Goal: Information Seeking & Learning: Learn about a topic

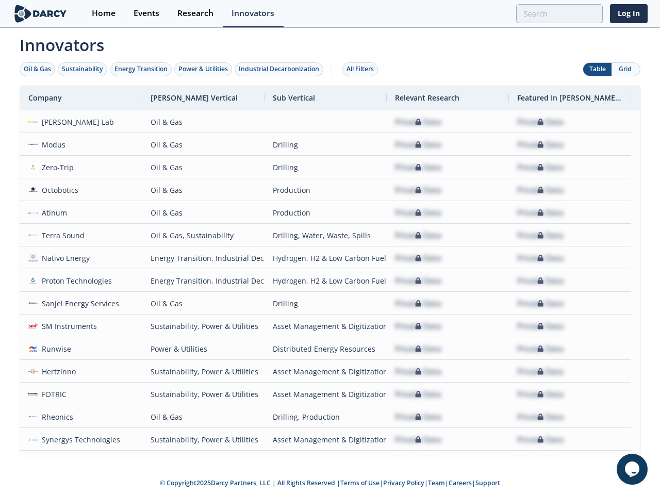
click at [38, 69] on div "Oil & Gas" at bounding box center [37, 68] width 27 height 9
click at [83, 69] on div "Sustainability" at bounding box center [82, 68] width 41 height 9
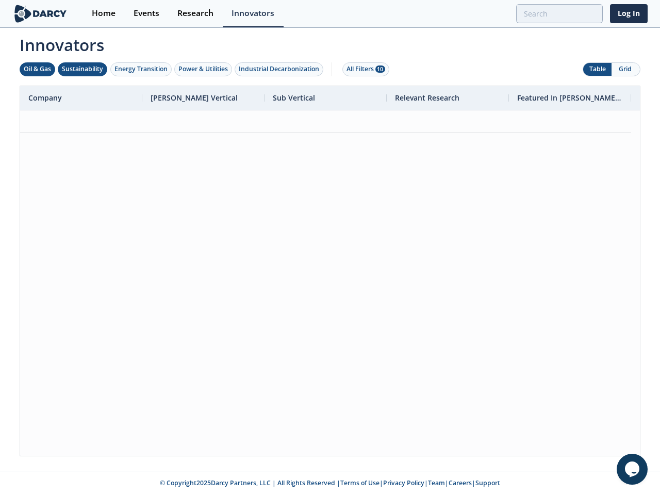
click at [141, 69] on div "Energy Transition" at bounding box center [140, 68] width 53 height 9
click at [204, 69] on div "Power & Utilities" at bounding box center [202, 68] width 49 height 9
